Goal: Task Accomplishment & Management: Manage account settings

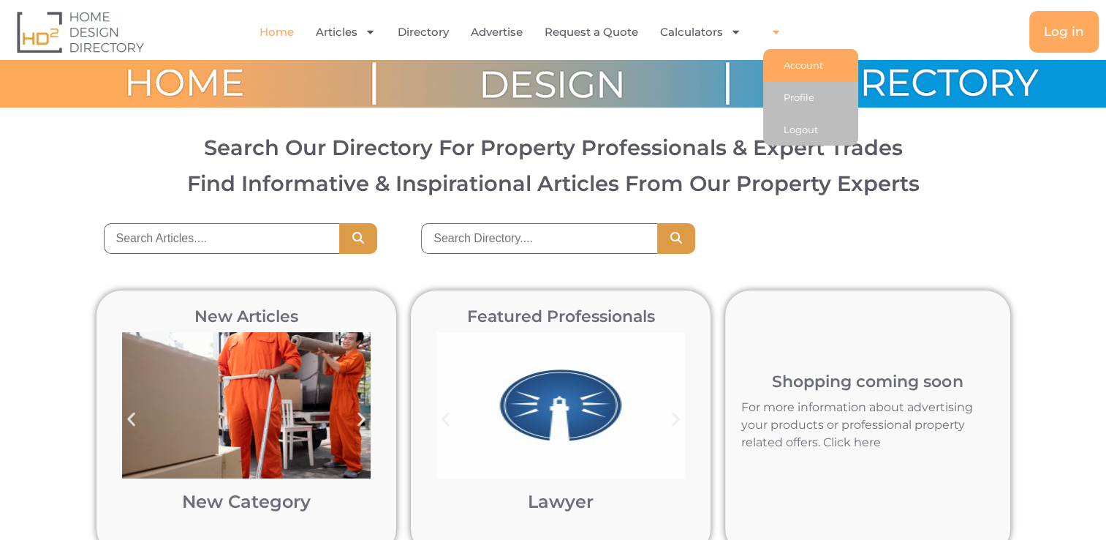
click at [803, 66] on link "Account" at bounding box center [810, 65] width 95 height 32
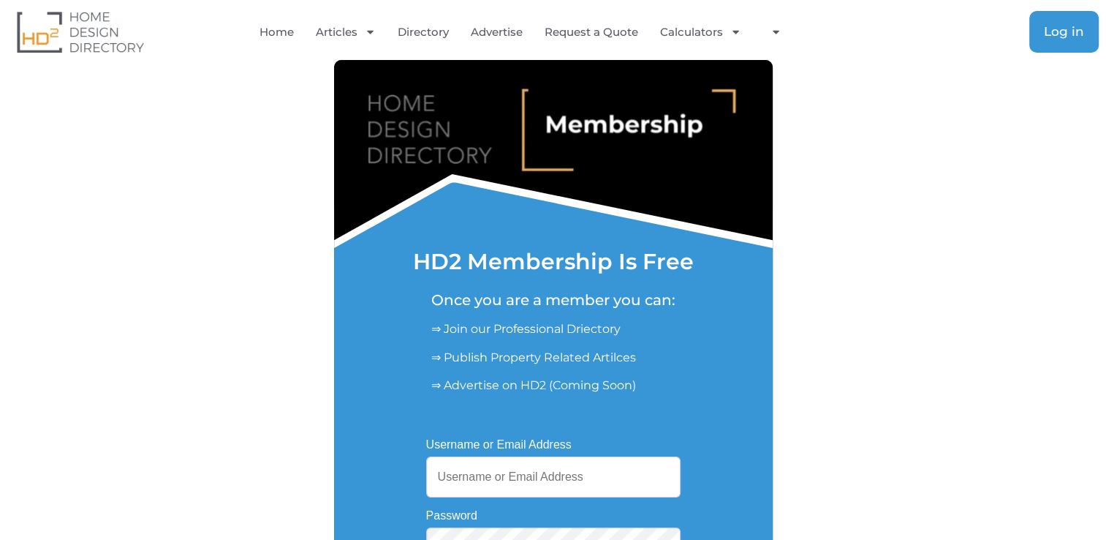
click at [1072, 20] on link "Log in" at bounding box center [1063, 32] width 69 height 42
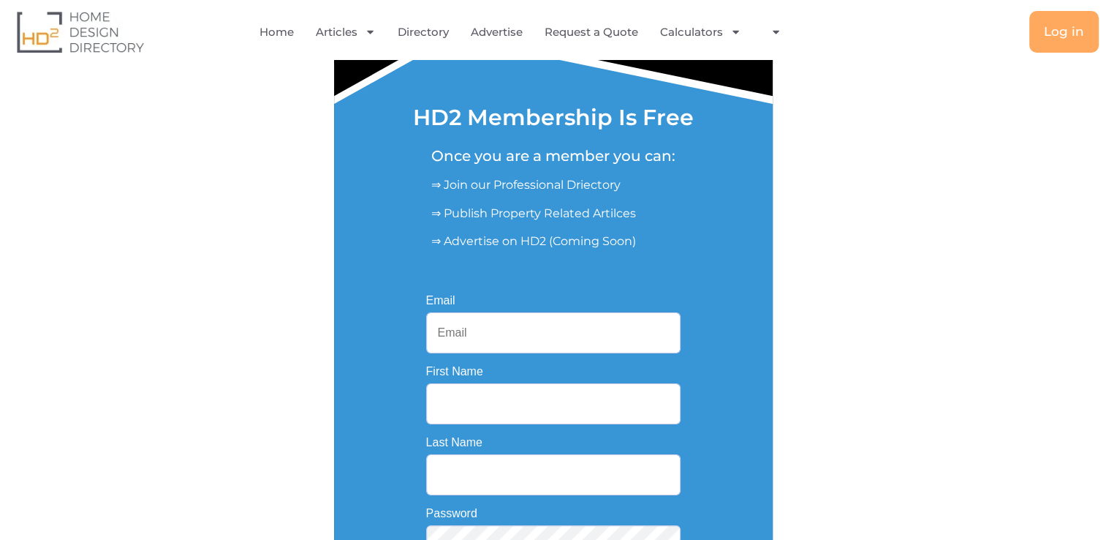
scroll to position [146, 0]
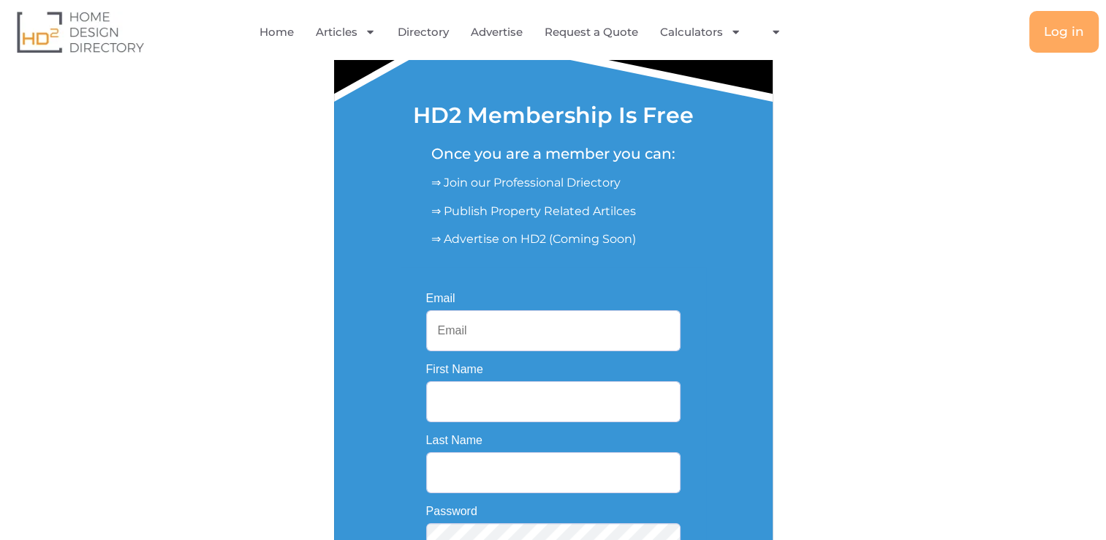
click at [482, 317] on input "Email" at bounding box center [553, 330] width 254 height 41
type input "info@elkgroveconcretesolutions.com"
type input "Elk"
type input "Solutions"
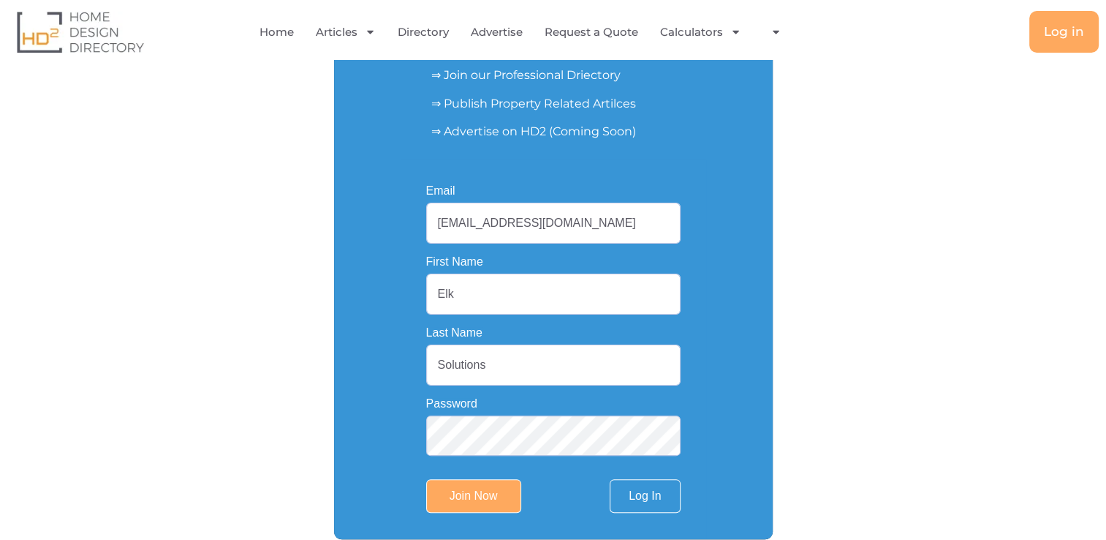
scroll to position [292, 0]
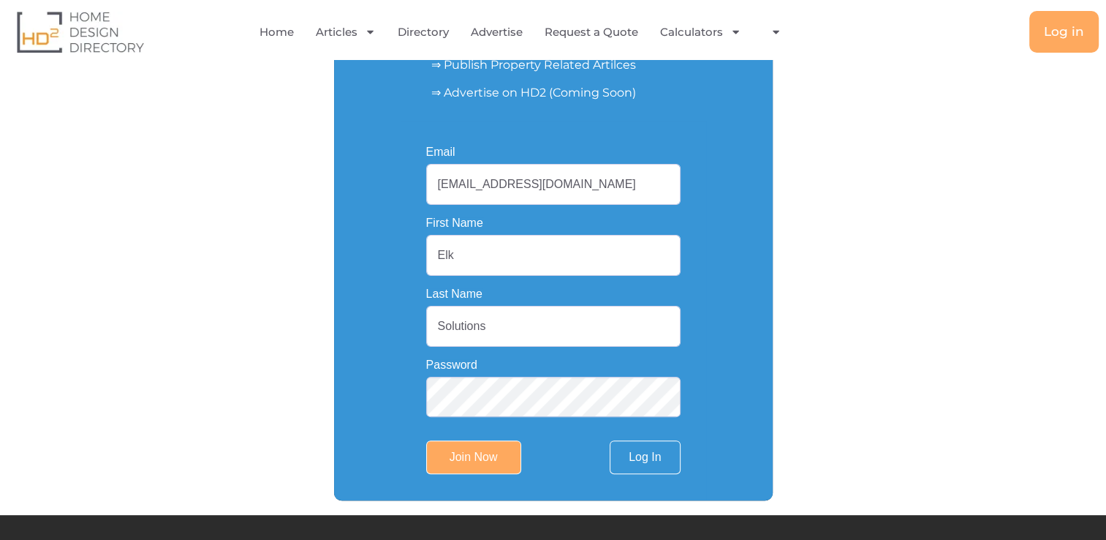
drag, startPoint x: 493, startPoint y: 260, endPoint x: 323, endPoint y: 256, distance: 170.4
click at [330, 258] on div "HD2 Membership Is Free Once you are a member you can: ⇒ Join our Professional D…" at bounding box center [553, 134] width 877 height 732
drag, startPoint x: 529, startPoint y: 317, endPoint x: 254, endPoint y: 306, distance: 275.1
click at [289, 310] on div "HD2 Membership Is Free Once you are a member you can: ⇒ Join our Professional D…" at bounding box center [553, 134] width 877 height 732
paste input "Richard"
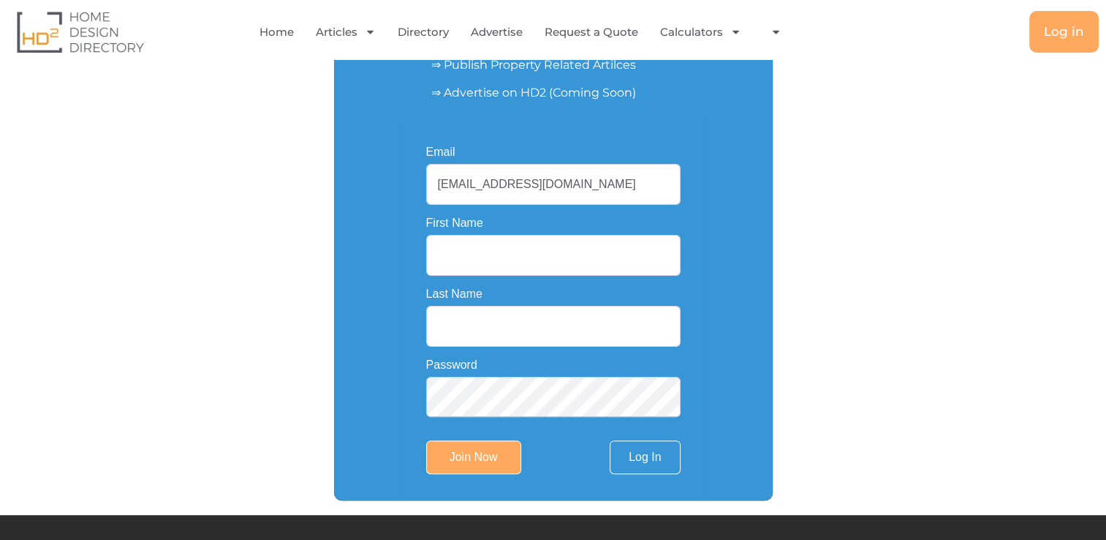
type input "Richard"
click at [484, 249] on input "First Name" at bounding box center [553, 255] width 254 height 41
paste input "Richard"
type input "Richard"
click at [474, 316] on input "Last Name" at bounding box center [553, 326] width 254 height 41
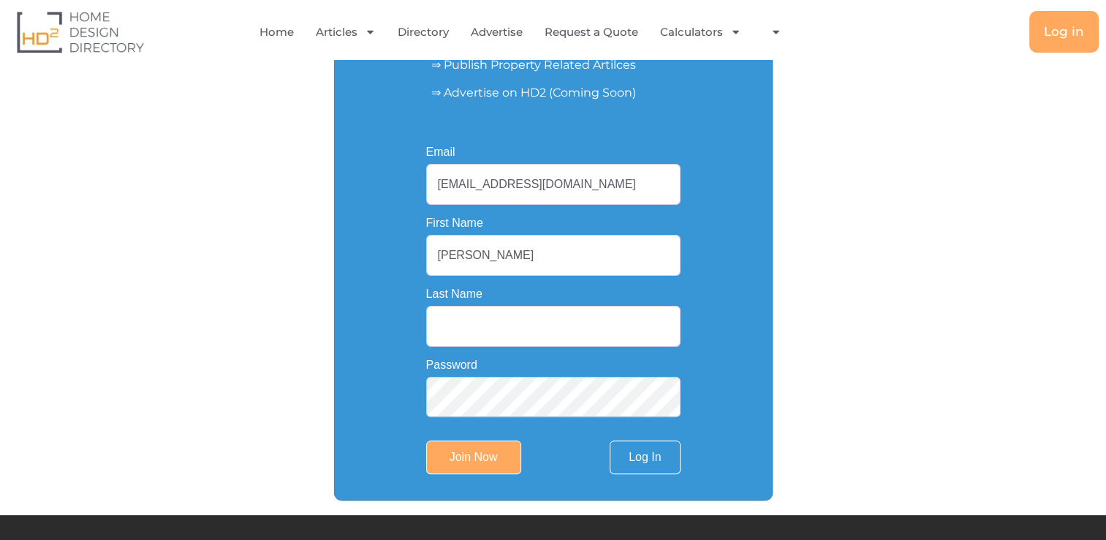
paste input "Miller"
type input "Miller"
click at [461, 458] on input "Join Now" at bounding box center [473, 457] width 95 height 34
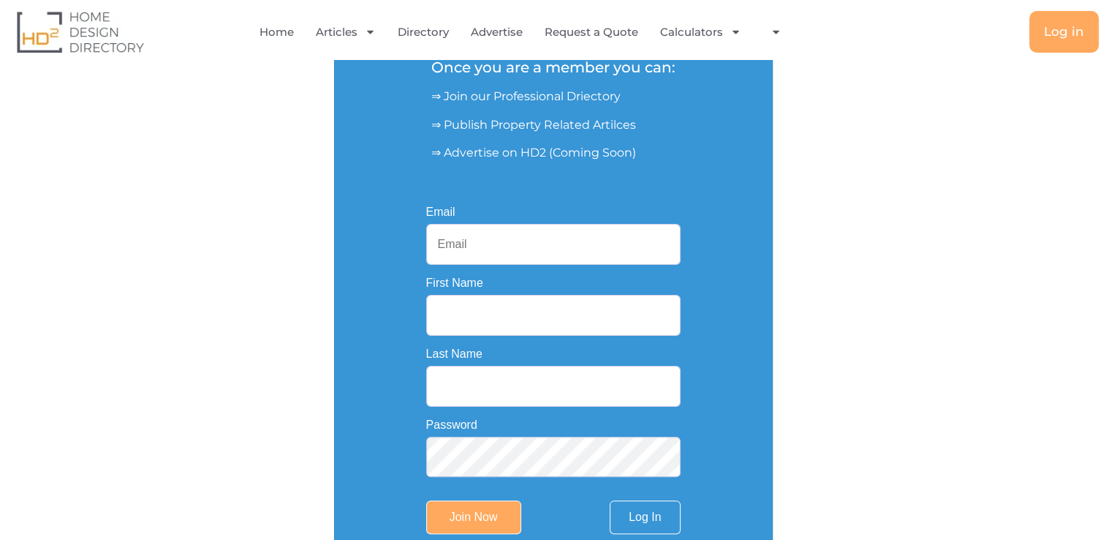
scroll to position [501, 0]
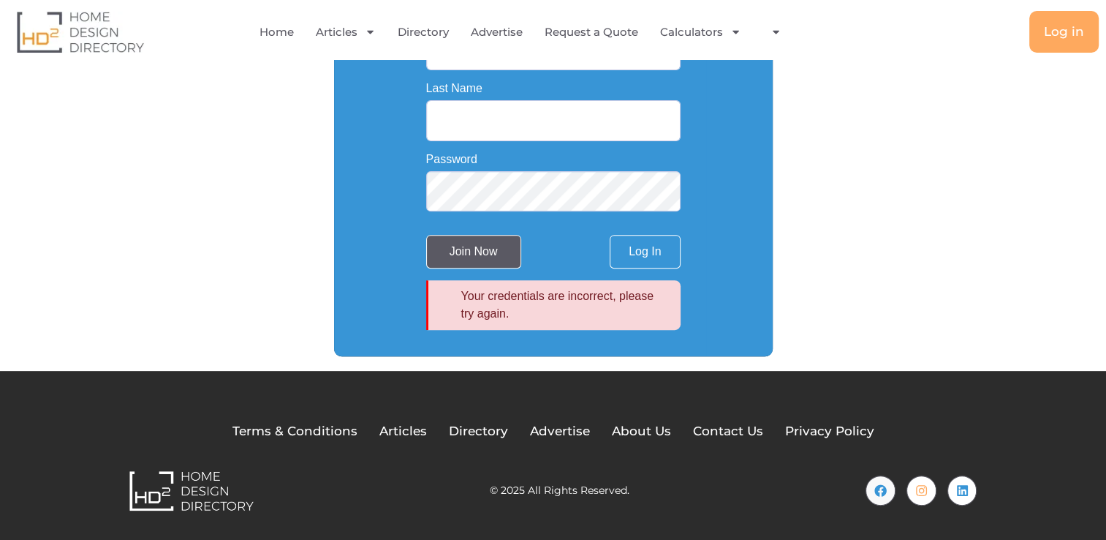
click at [494, 252] on input "Join Now" at bounding box center [473, 252] width 95 height 34
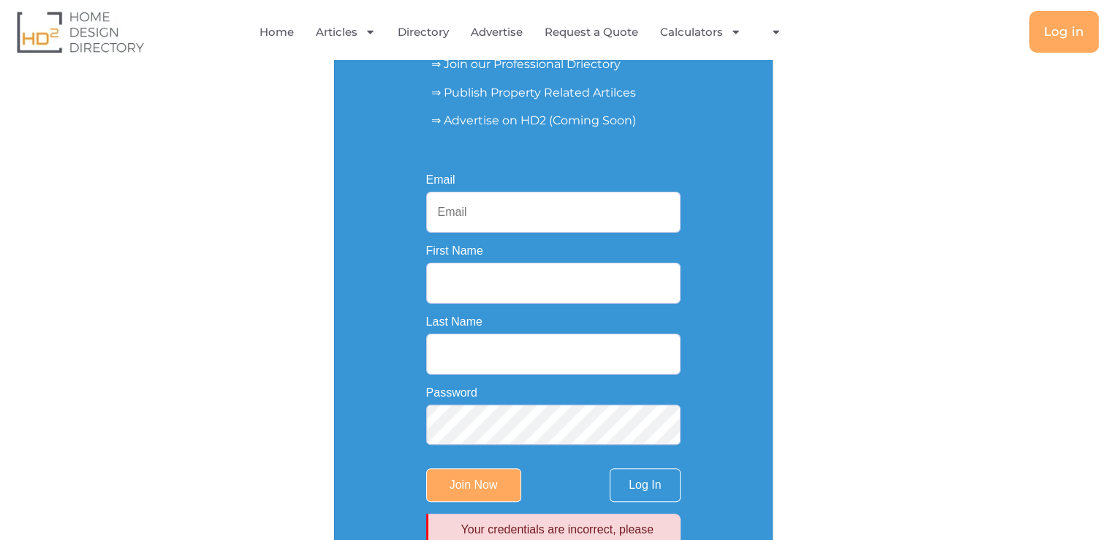
scroll to position [208, 0]
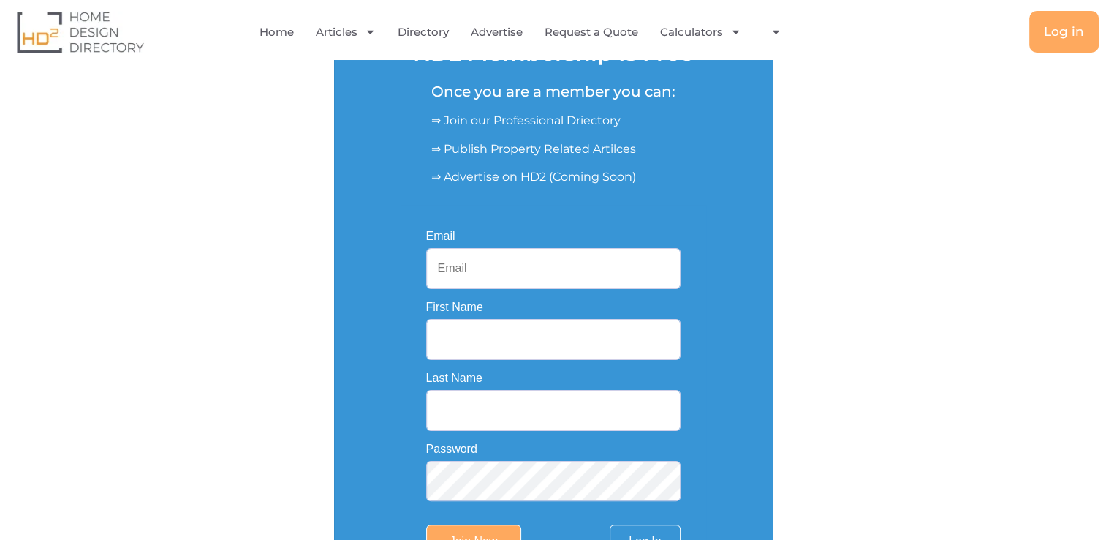
drag, startPoint x: 475, startPoint y: 263, endPoint x: 490, endPoint y: 266, distance: 14.9
click at [475, 263] on input "Email" at bounding box center [553, 268] width 254 height 41
type input "[EMAIL_ADDRESS][DOMAIN_NAME]"
type input "Richard"
type input "Miller"
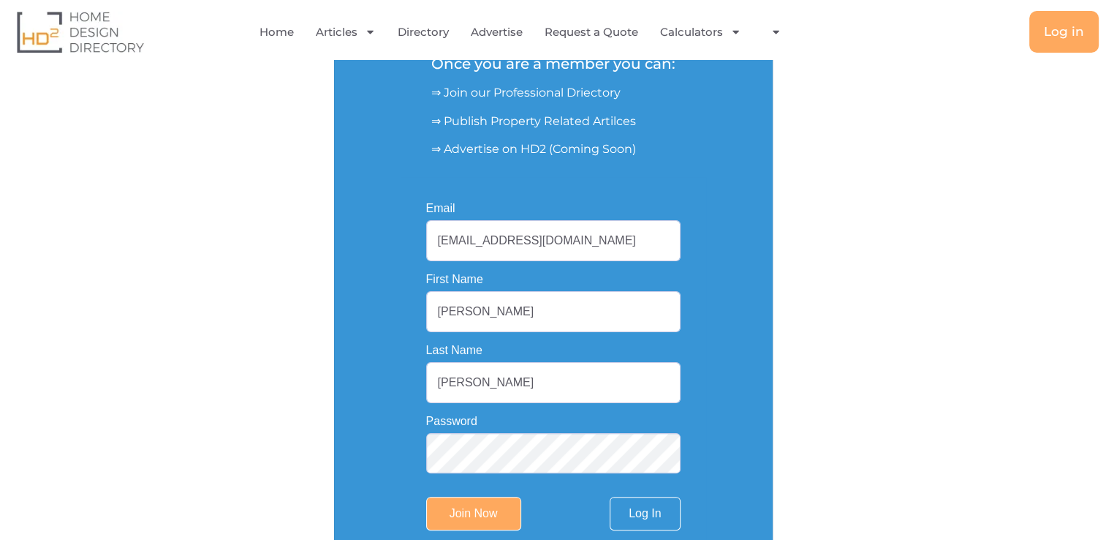
scroll to position [281, 0]
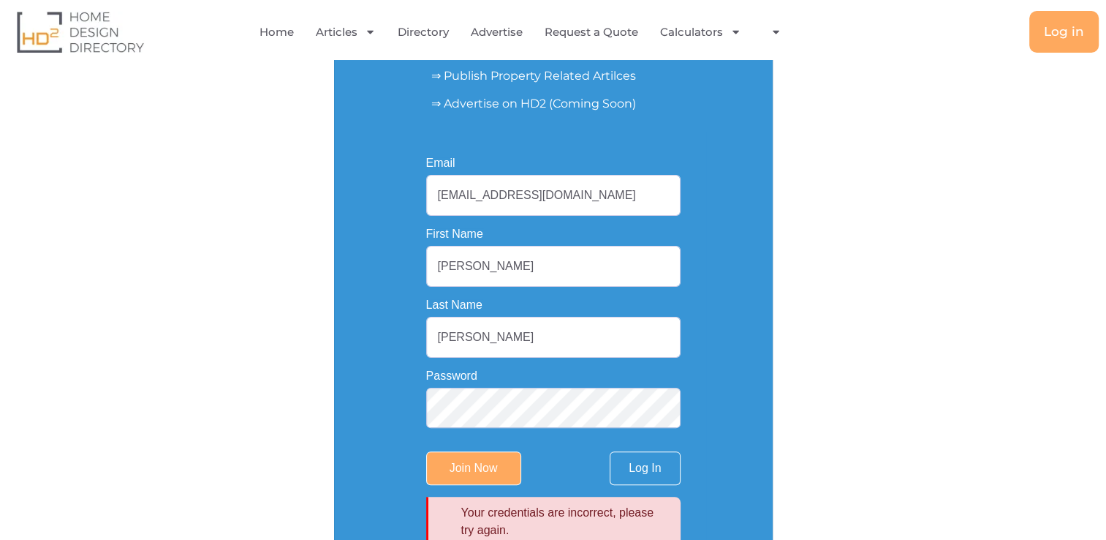
click at [500, 392] on div "Password" at bounding box center [553, 398] width 254 height 58
click at [639, 472] on link "Log In" at bounding box center [645, 468] width 70 height 34
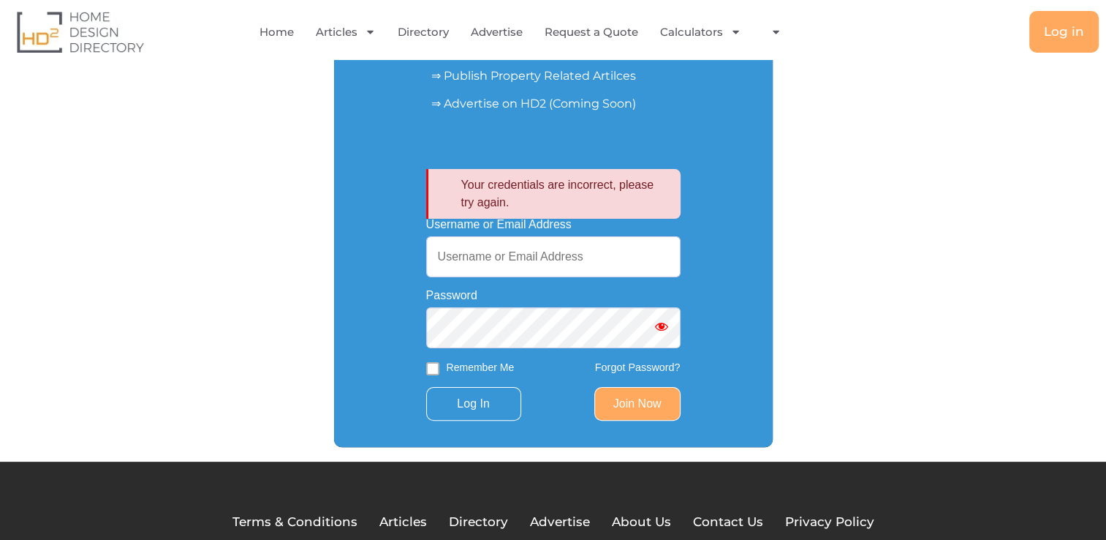
click at [631, 369] on link "Forgot Password?" at bounding box center [638, 367] width 86 height 12
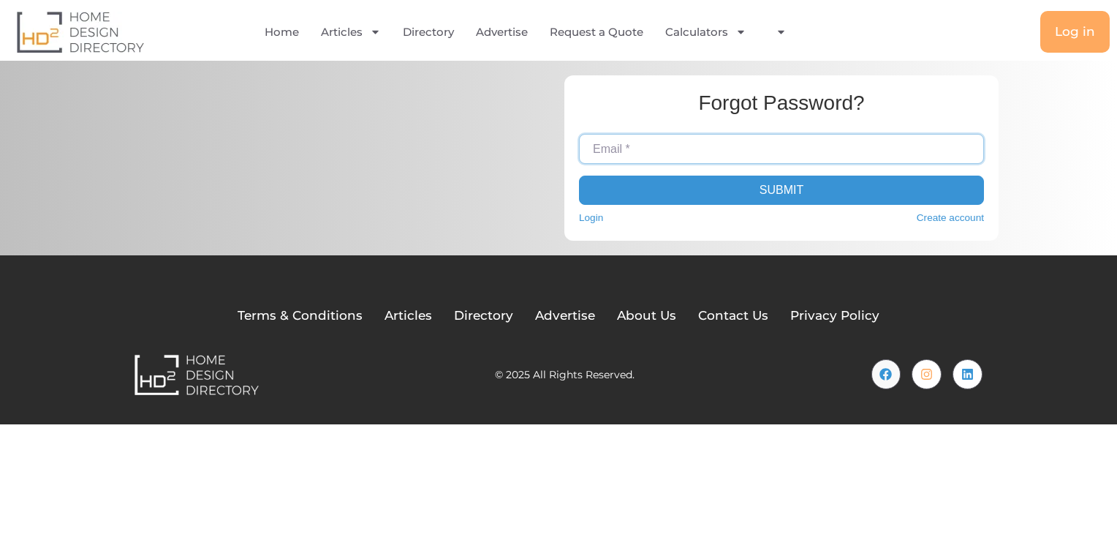
click at [643, 150] on input "Email *" at bounding box center [781, 148] width 405 height 29
type input "[EMAIL_ADDRESS][DOMAIN_NAME]"
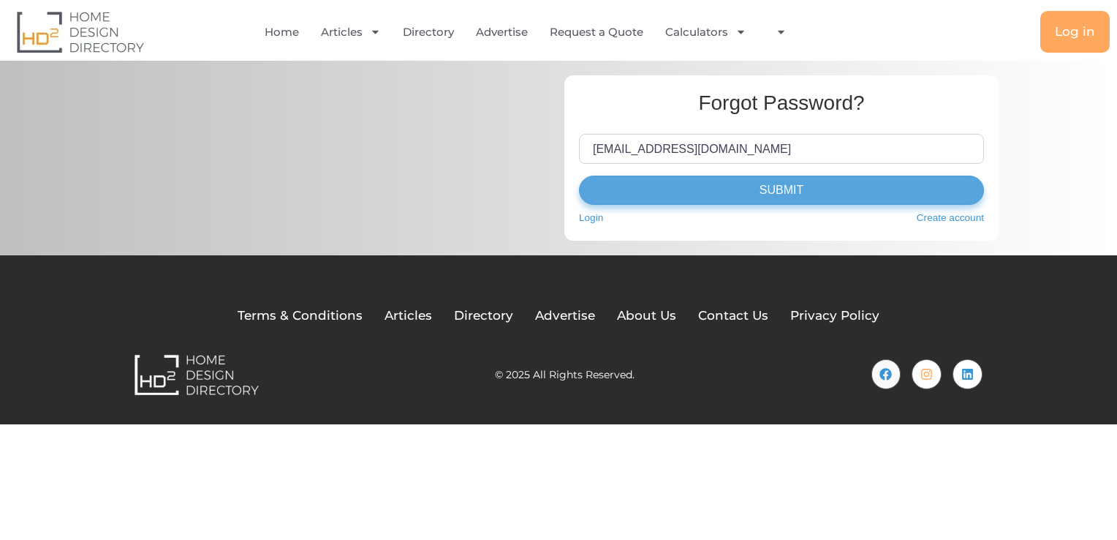
click at [805, 191] on button "Submit" at bounding box center [781, 189] width 405 height 29
